Goal: Book appointment/travel/reservation

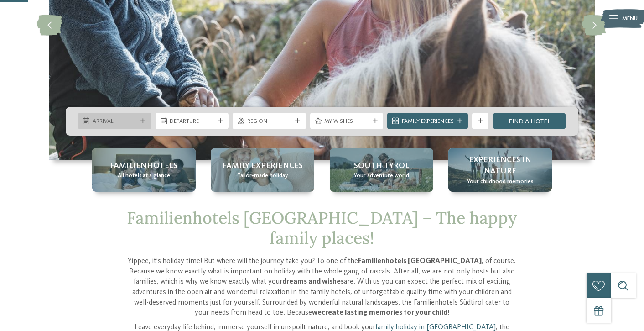
click at [116, 125] on div "Arrival" at bounding box center [114, 121] width 73 height 16
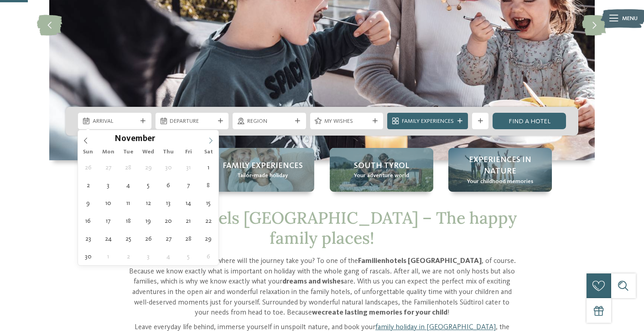
click at [211, 140] on icon at bounding box center [210, 140] width 6 height 6
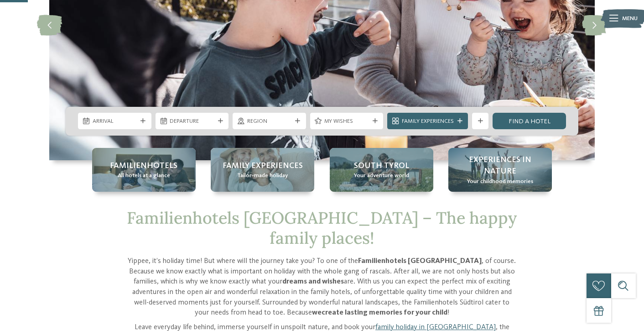
click at [205, 136] on div at bounding box center [205, 136] width 0 height 0
click at [211, 140] on img at bounding box center [321, 25] width 545 height 269
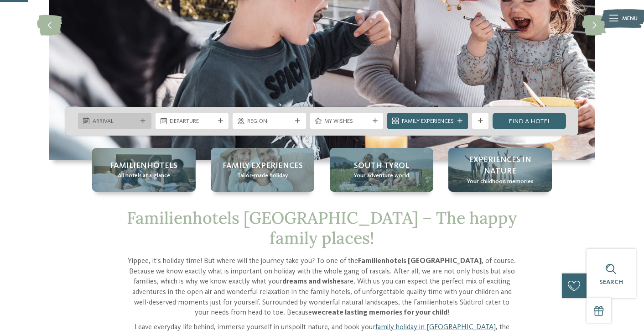
click at [127, 118] on span "Arrival" at bounding box center [115, 121] width 45 height 8
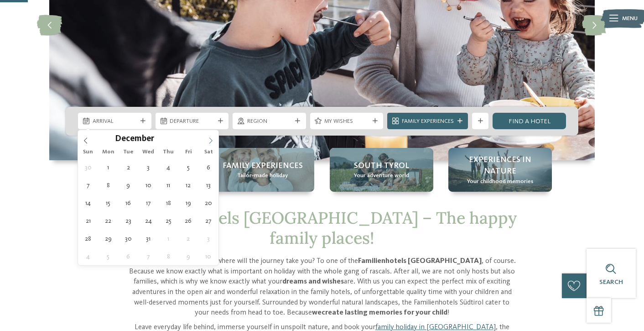
type input "****"
click at [209, 140] on icon at bounding box center [210, 140] width 6 height 6
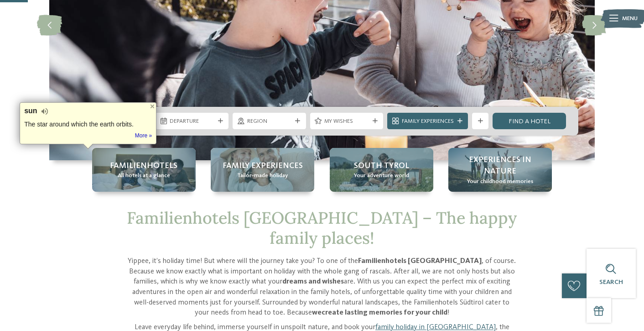
click at [203, 136] on div at bounding box center [203, 136] width 0 height 0
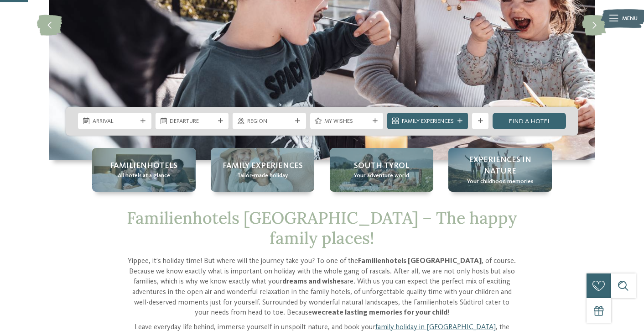
click at [209, 140] on img at bounding box center [321, 25] width 545 height 269
click at [123, 125] on div "Arrival" at bounding box center [114, 121] width 73 height 16
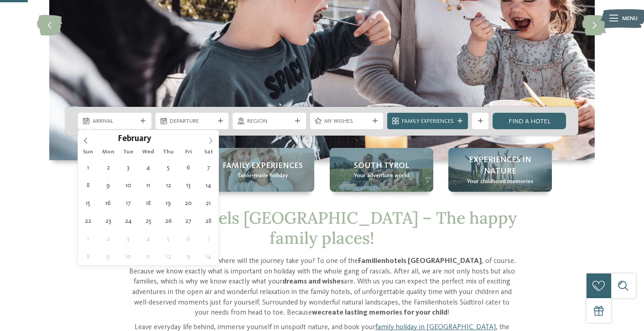
click at [209, 135] on span at bounding box center [211, 138] width 16 height 16
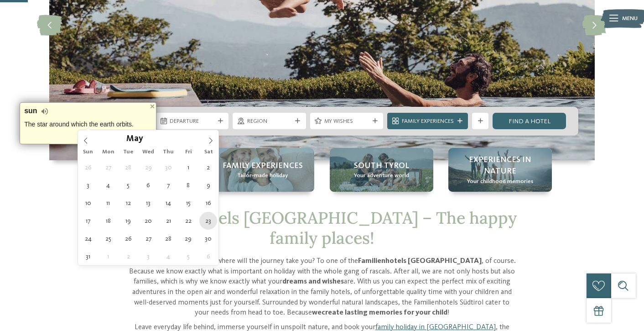
type div "[DATE]"
type input "****"
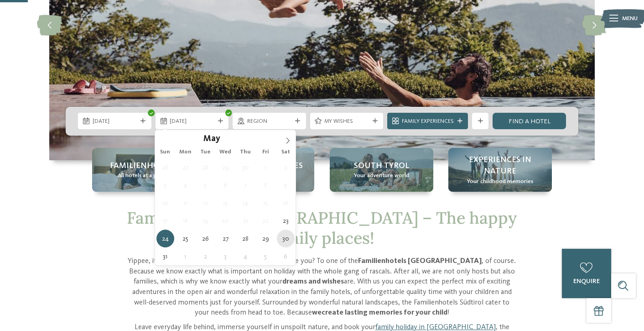
type div "[DATE]"
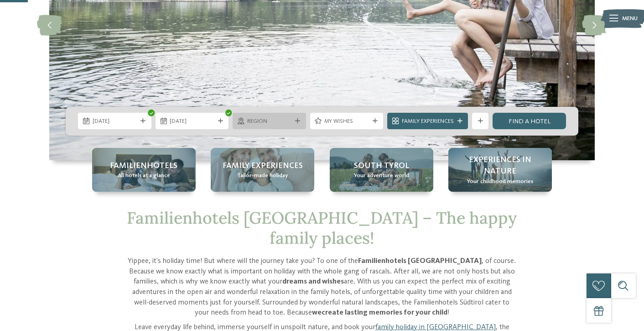
click at [279, 122] on span "Region" at bounding box center [269, 121] width 45 height 8
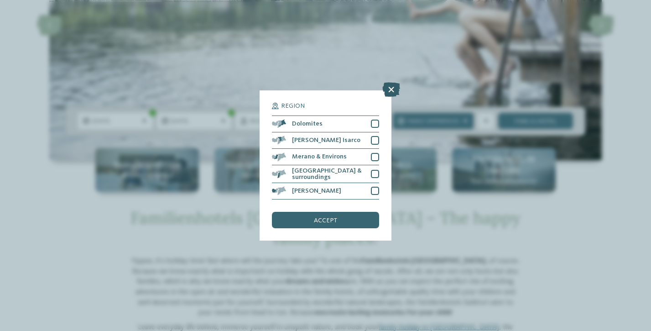
click at [390, 90] on icon at bounding box center [391, 89] width 18 height 15
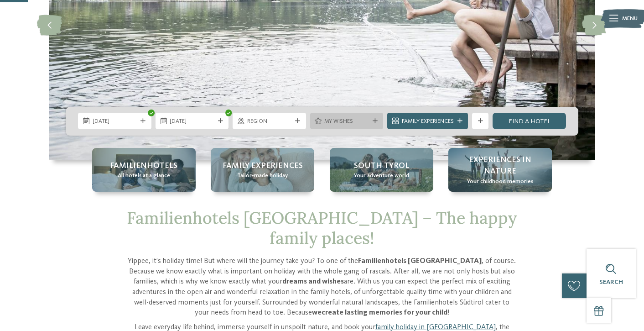
click at [361, 118] on span "My wishes" at bounding box center [346, 121] width 45 height 8
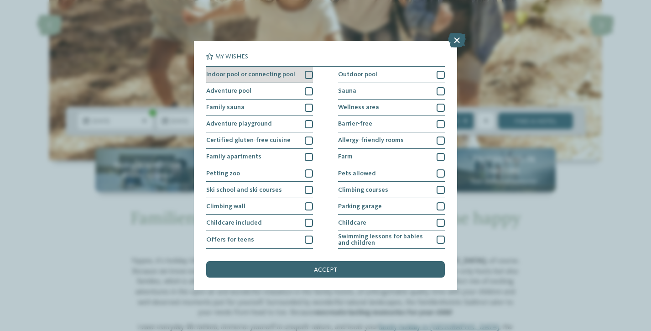
click at [305, 74] on div at bounding box center [309, 75] width 8 height 8
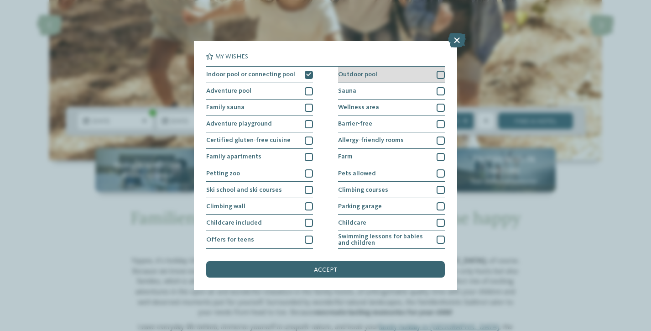
click at [436, 72] on div at bounding box center [440, 75] width 8 height 8
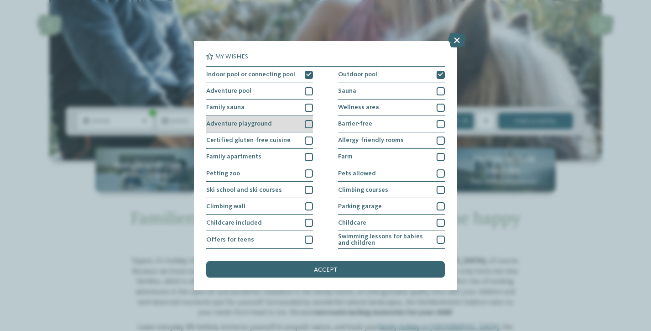
click at [309, 120] on div at bounding box center [309, 124] width 8 height 8
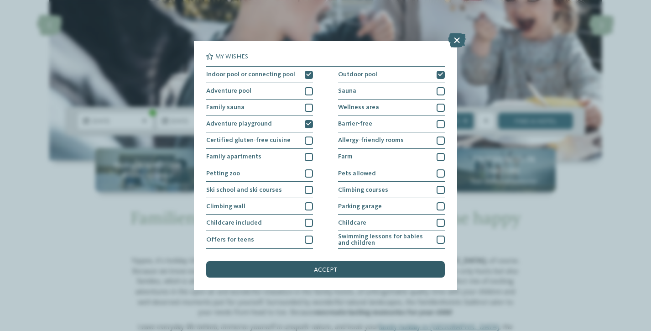
click at [335, 270] on span "accept" at bounding box center [325, 269] width 23 height 6
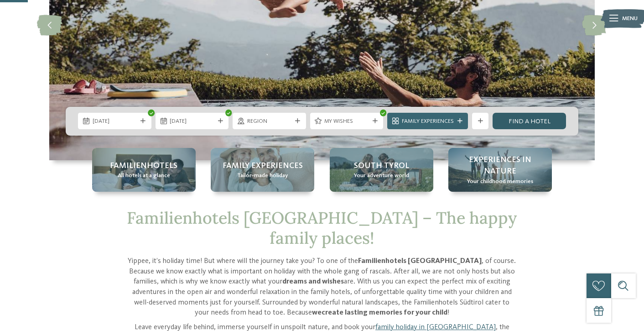
click at [539, 117] on link "Find a hotel" at bounding box center [528, 121] width 73 height 16
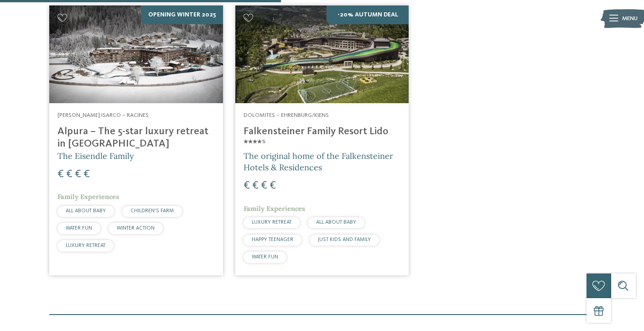
scroll to position [314, 0]
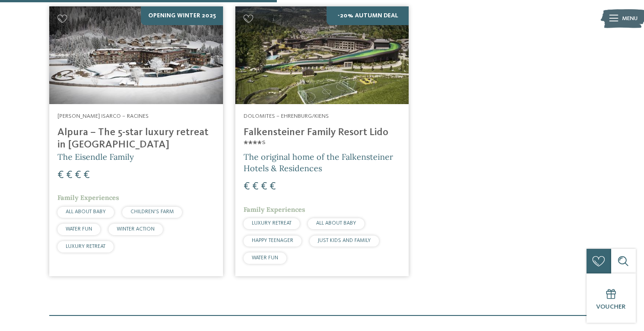
click at [367, 126] on h4 "Falkensteiner Family Resort Lido ****ˢ" at bounding box center [321, 138] width 157 height 25
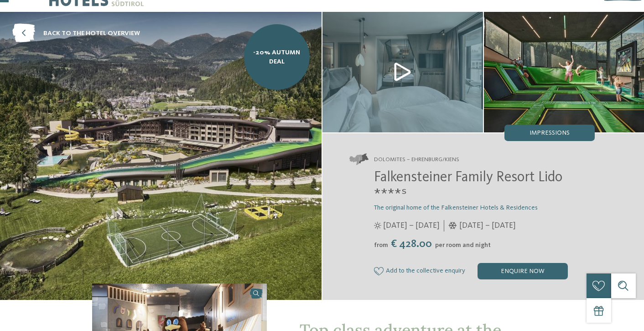
scroll to position [26, 0]
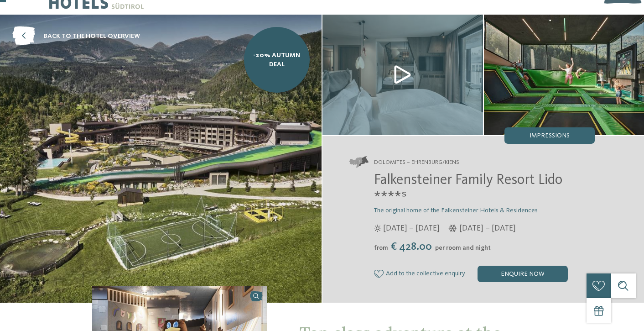
click at [402, 75] on img at bounding box center [402, 75] width 160 height 120
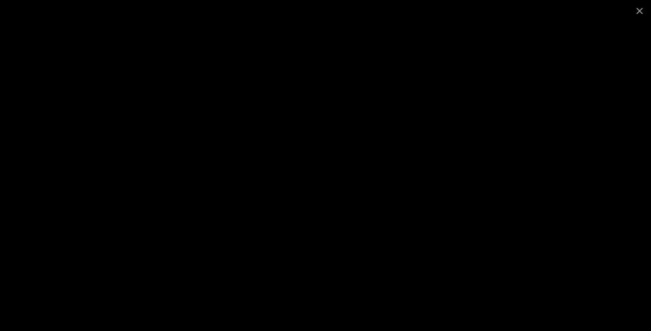
click at [581, 61] on div at bounding box center [325, 165] width 651 height 331
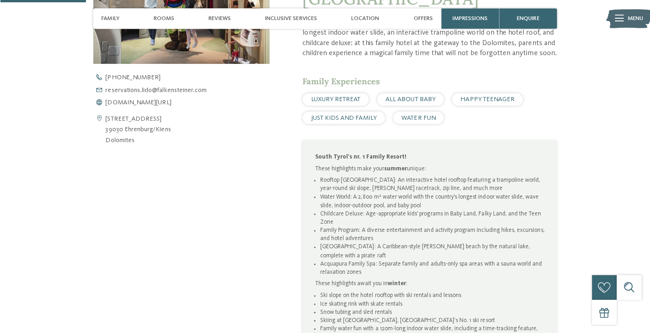
scroll to position [380, 0]
click at [144, 98] on span "www.falkensteiner.com/en/family-resort-lido" at bounding box center [136, 101] width 65 height 6
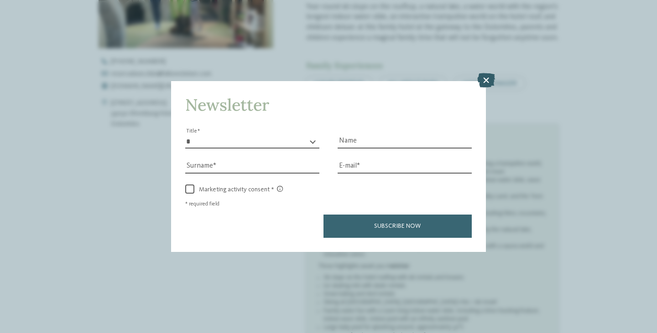
click at [480, 80] on icon at bounding box center [486, 80] width 18 height 15
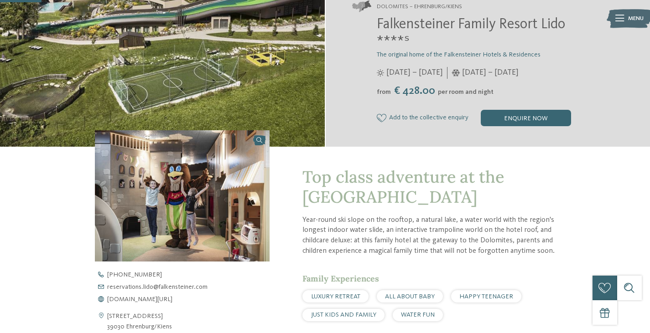
scroll to position [182, 0]
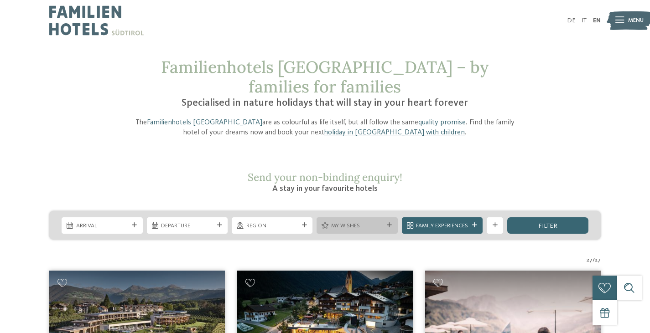
click at [341, 222] on span "My wishes" at bounding box center [357, 226] width 52 height 8
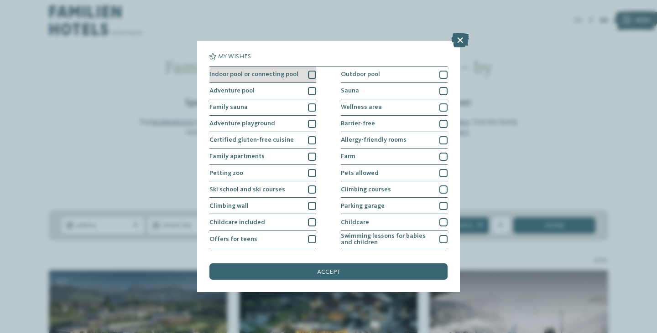
click at [308, 77] on div at bounding box center [312, 75] width 8 height 8
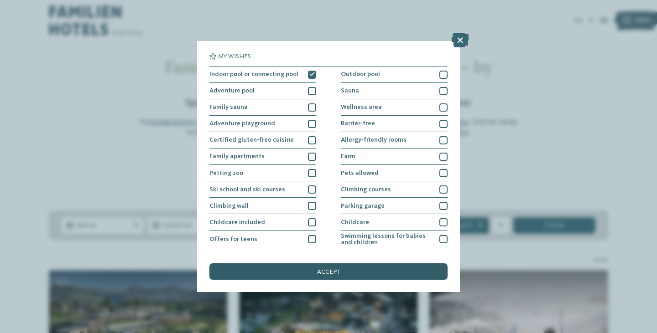
click at [324, 275] on div "accept" at bounding box center [328, 272] width 238 height 16
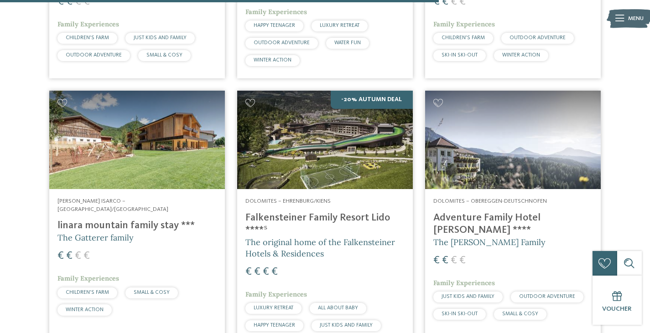
scroll to position [1542, 0]
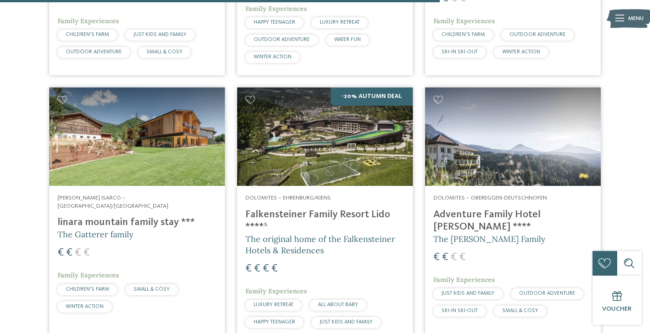
click at [501, 209] on h4 "Adventure Family Hotel [PERSON_NAME] ****" at bounding box center [512, 221] width 159 height 25
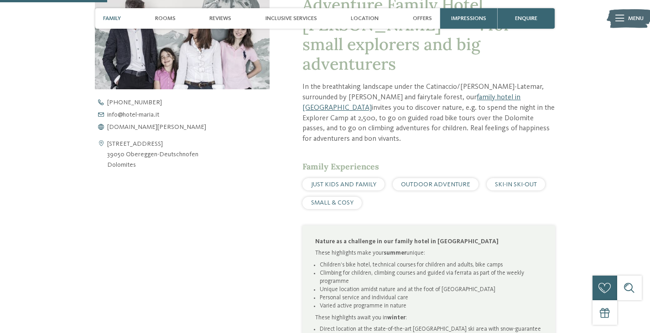
scroll to position [337, 0]
click at [134, 129] on span "www.hotel-maria.it" at bounding box center [156, 127] width 99 height 6
click at [206, 227] on div "Open contact details Obereggen 12 39050 Obereggen-Deutschnofen Dolomites +39 04…" at bounding box center [182, 176] width 175 height 434
